Goal: Task Accomplishment & Management: Use online tool/utility

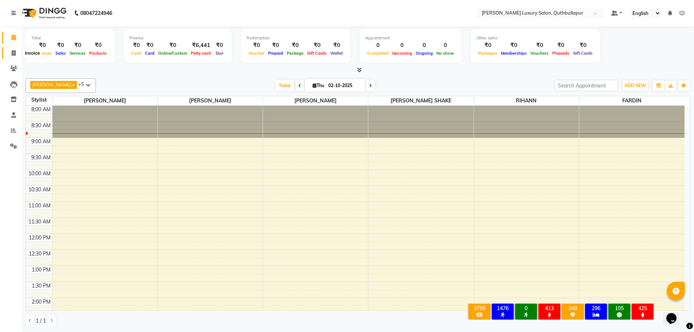
click at [14, 53] on icon at bounding box center [14, 52] width 4 height 5
select select "5816"
select select "service"
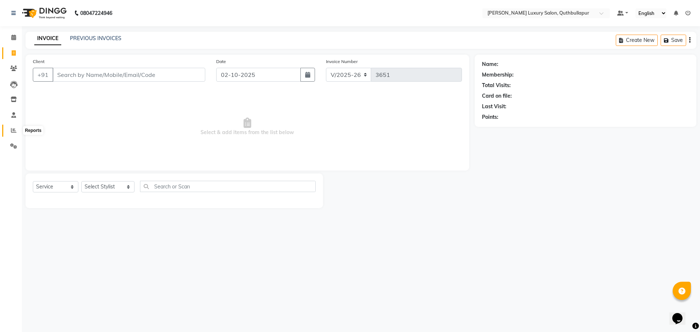
click at [10, 134] on span at bounding box center [13, 130] width 13 height 8
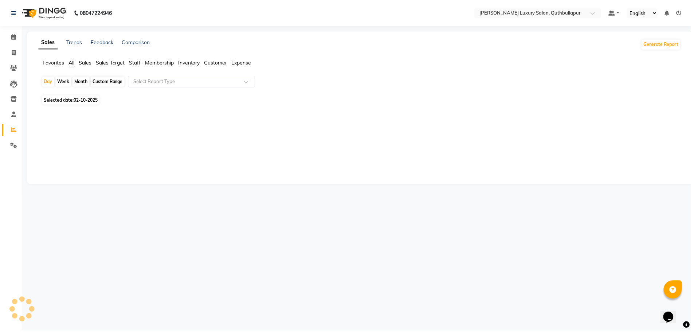
click at [133, 64] on span "Staff" at bounding box center [136, 63] width 12 height 7
click at [117, 84] on div "Custom Range" at bounding box center [108, 82] width 34 height 10
select select "10"
select select "2025"
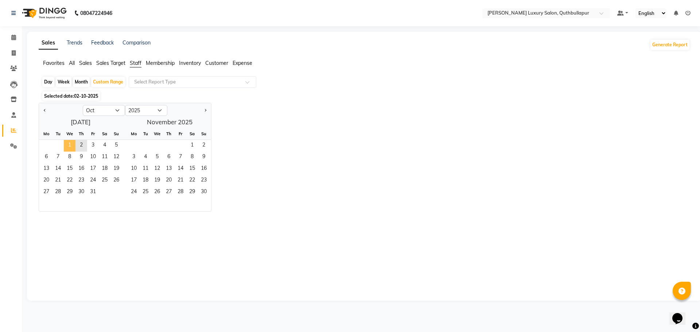
click at [71, 145] on span "1" at bounding box center [70, 146] width 12 height 12
click at [84, 145] on span "2" at bounding box center [81, 146] width 12 height 12
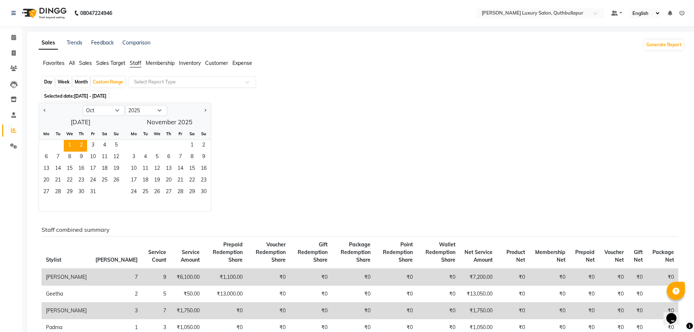
click at [188, 86] on div "Select Report Type" at bounding box center [193, 82] width 128 height 12
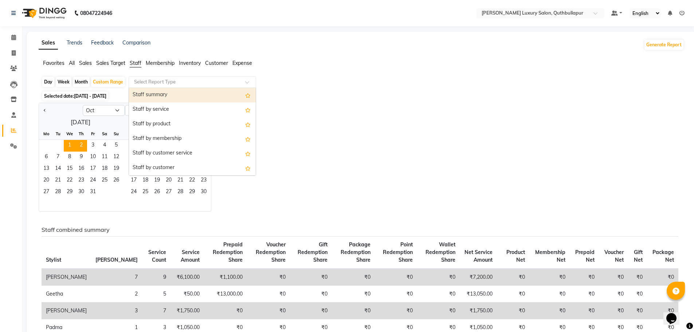
click at [180, 93] on div "Staff summary" at bounding box center [192, 95] width 127 height 15
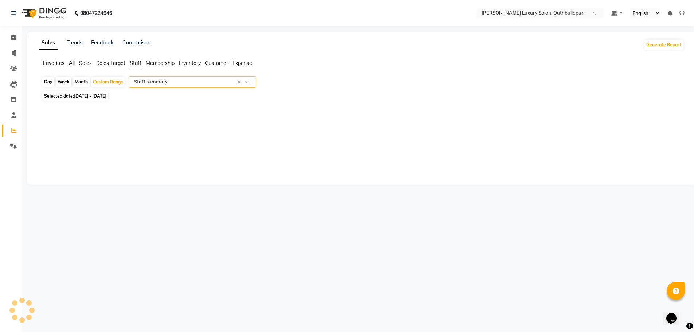
select select "csv"
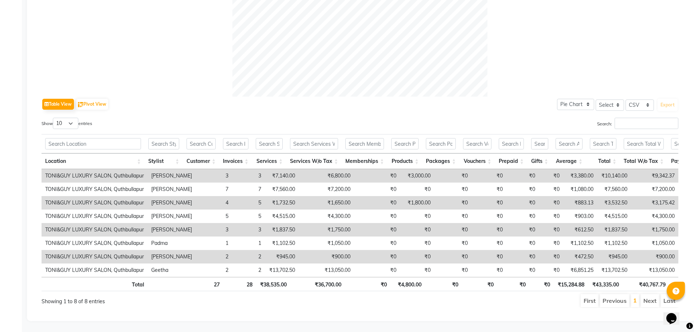
scroll to position [287, 0]
click at [352, 153] on th "Memberships" at bounding box center [365, 161] width 46 height 16
click at [336, 155] on th "Services W/o Tax" at bounding box center [313, 161] width 55 height 16
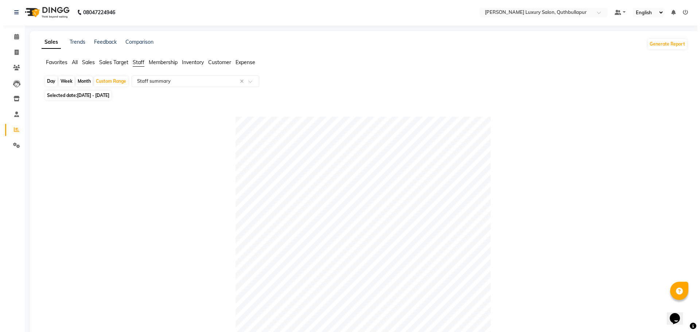
scroll to position [0, 0]
click at [20, 54] on li "Invoice" at bounding box center [11, 54] width 22 height 16
click at [13, 54] on icon at bounding box center [14, 52] width 4 height 5
select select "5816"
select select "service"
